Goal: Find specific page/section: Find specific page/section

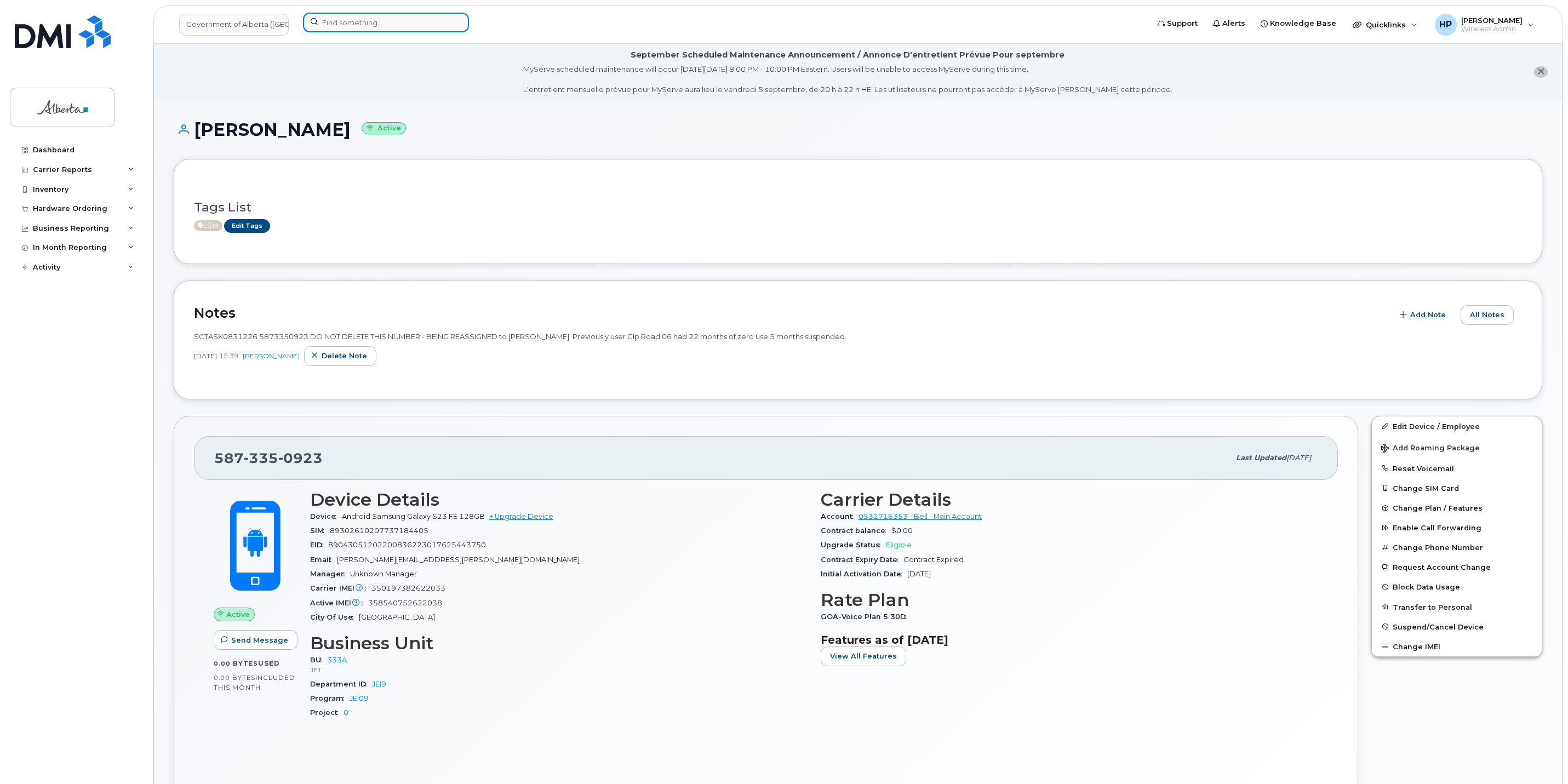
click at [361, 23] on input at bounding box center [385, 23] width 166 height 20
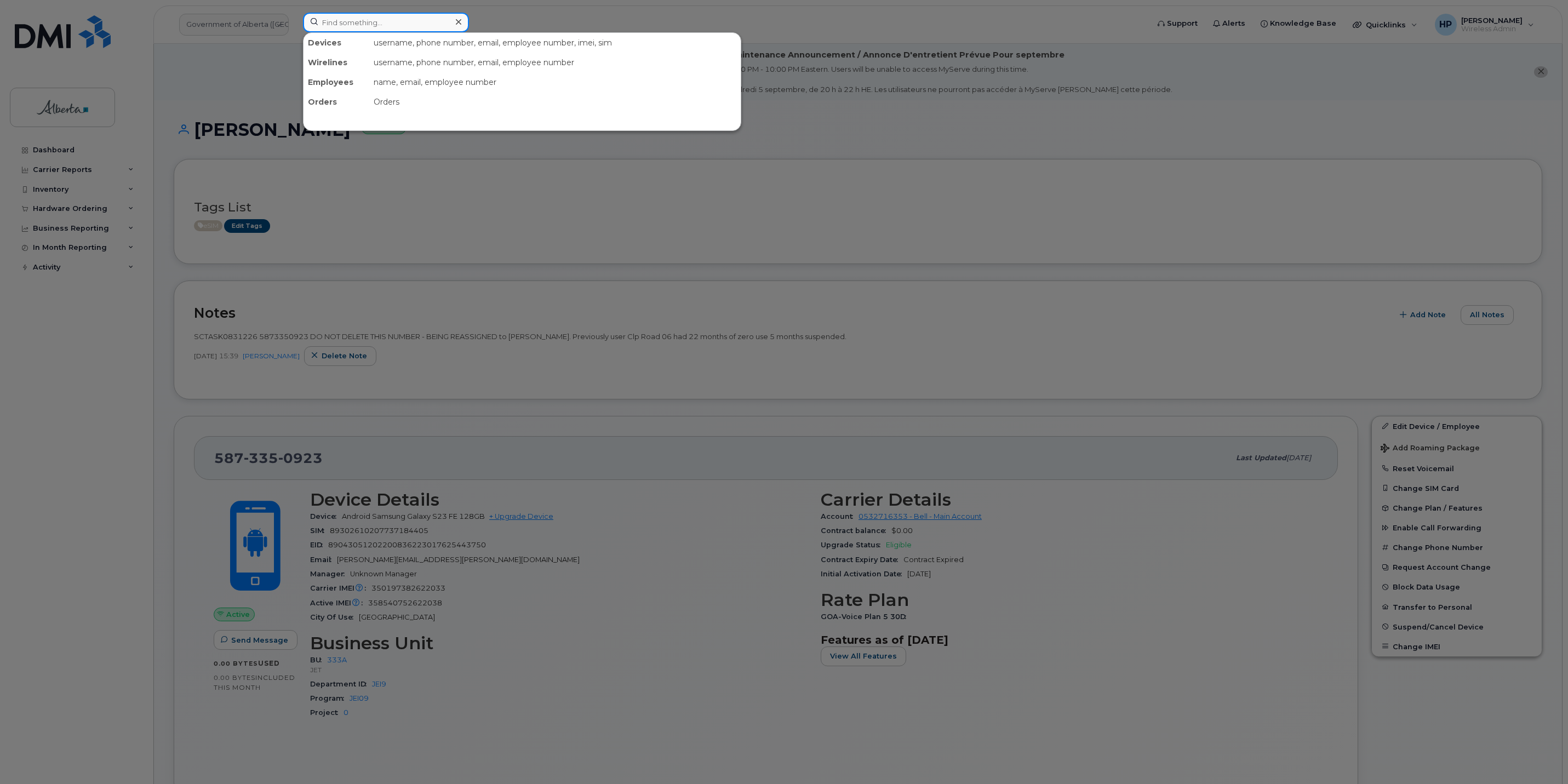
paste input "7805042330"
type input "7805042330"
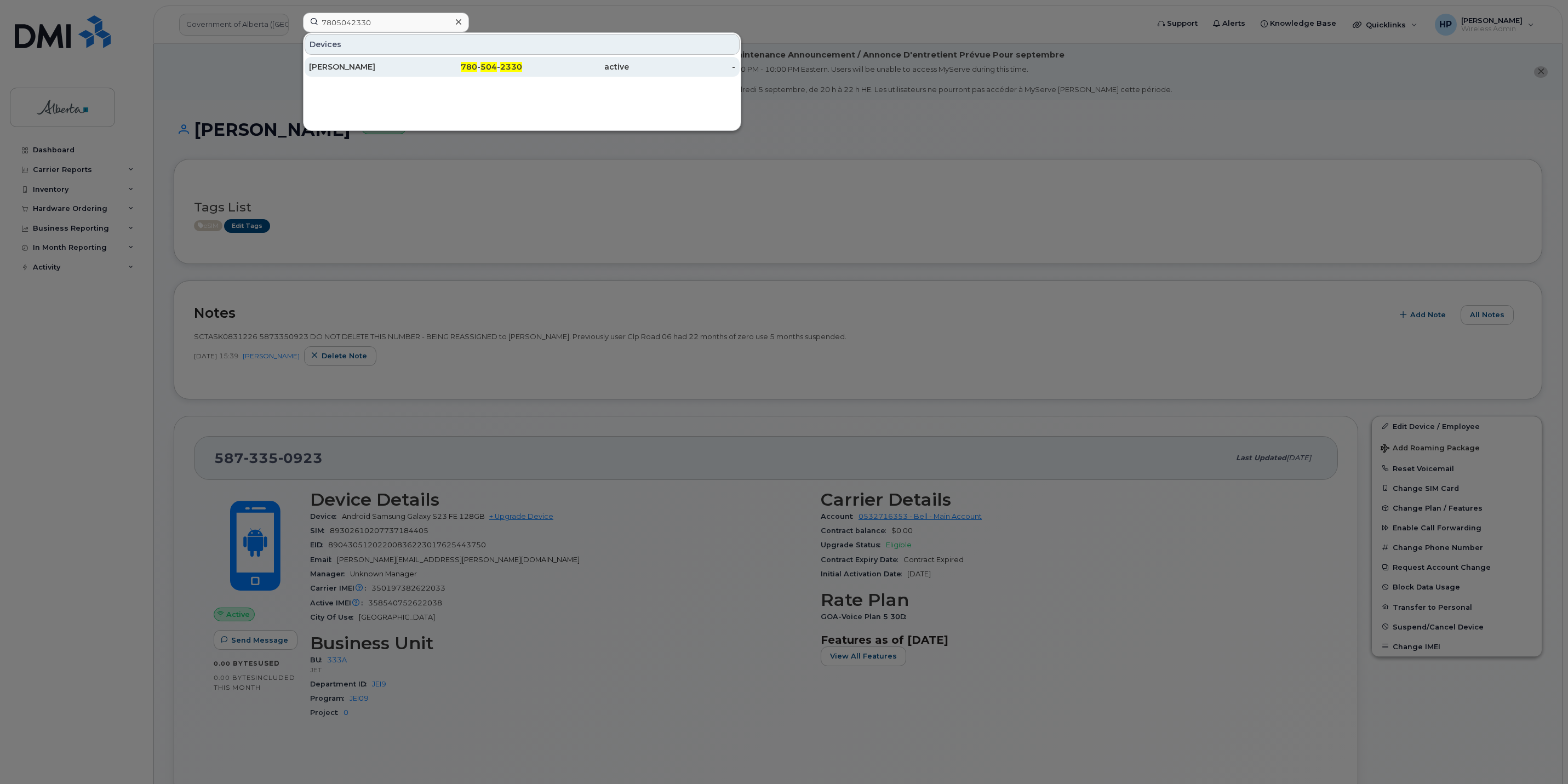
click at [349, 71] on div "Fatima Naqvi" at bounding box center [362, 67] width 107 height 11
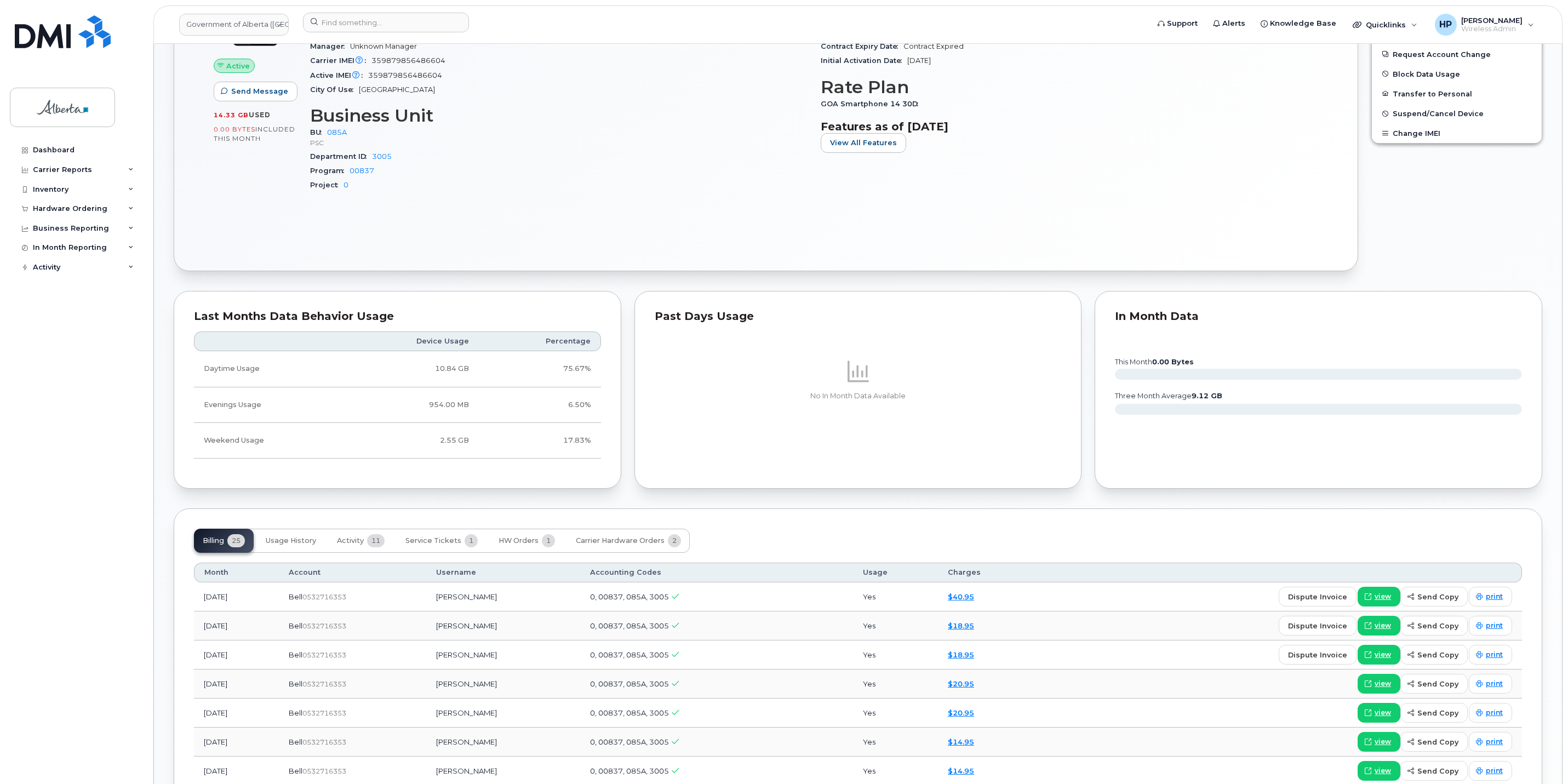
scroll to position [493, 0]
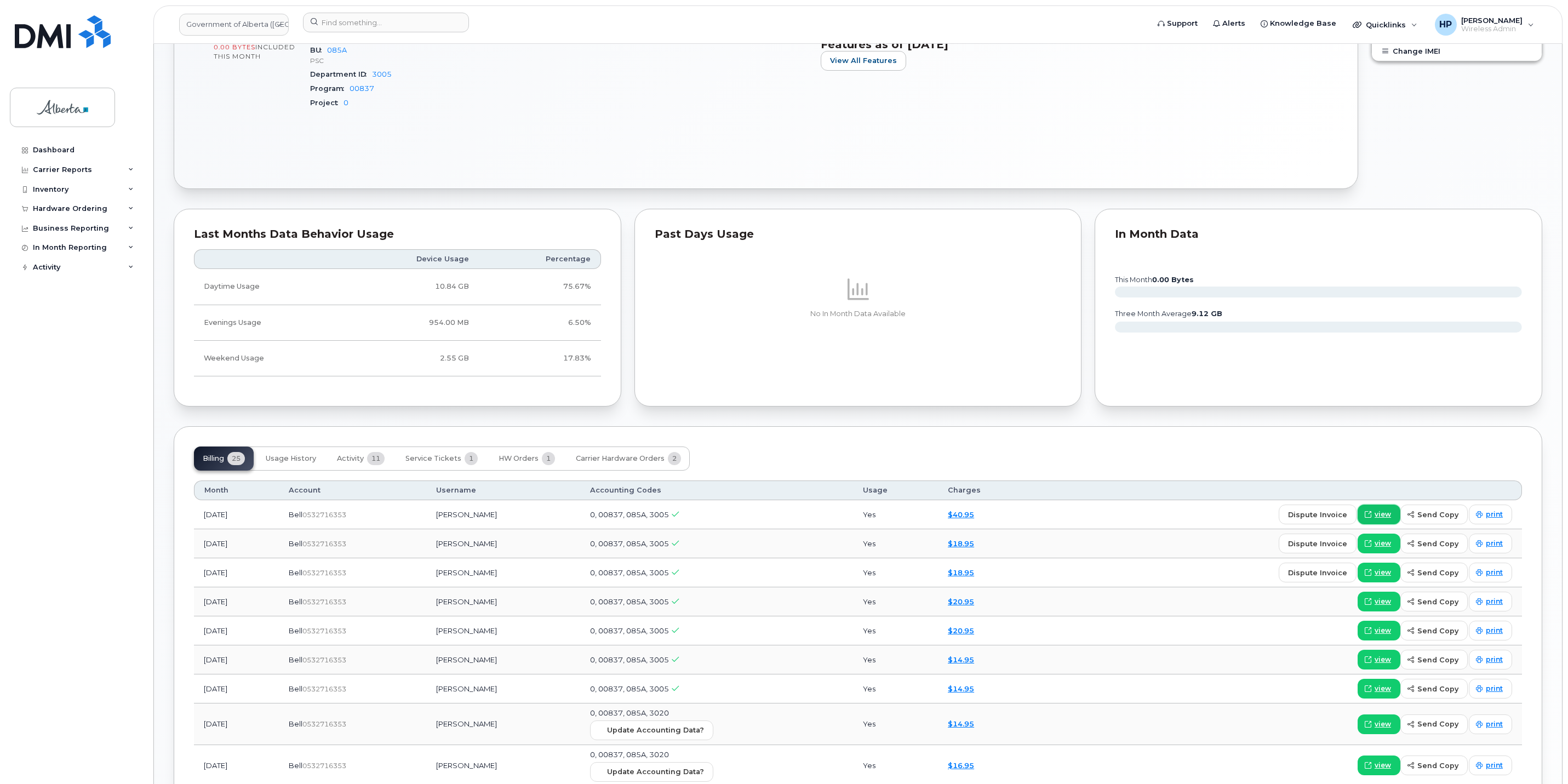
click at [1383, 518] on span "view" at bounding box center [1383, 514] width 17 height 10
